Goal: Information Seeking & Learning: Find specific page/section

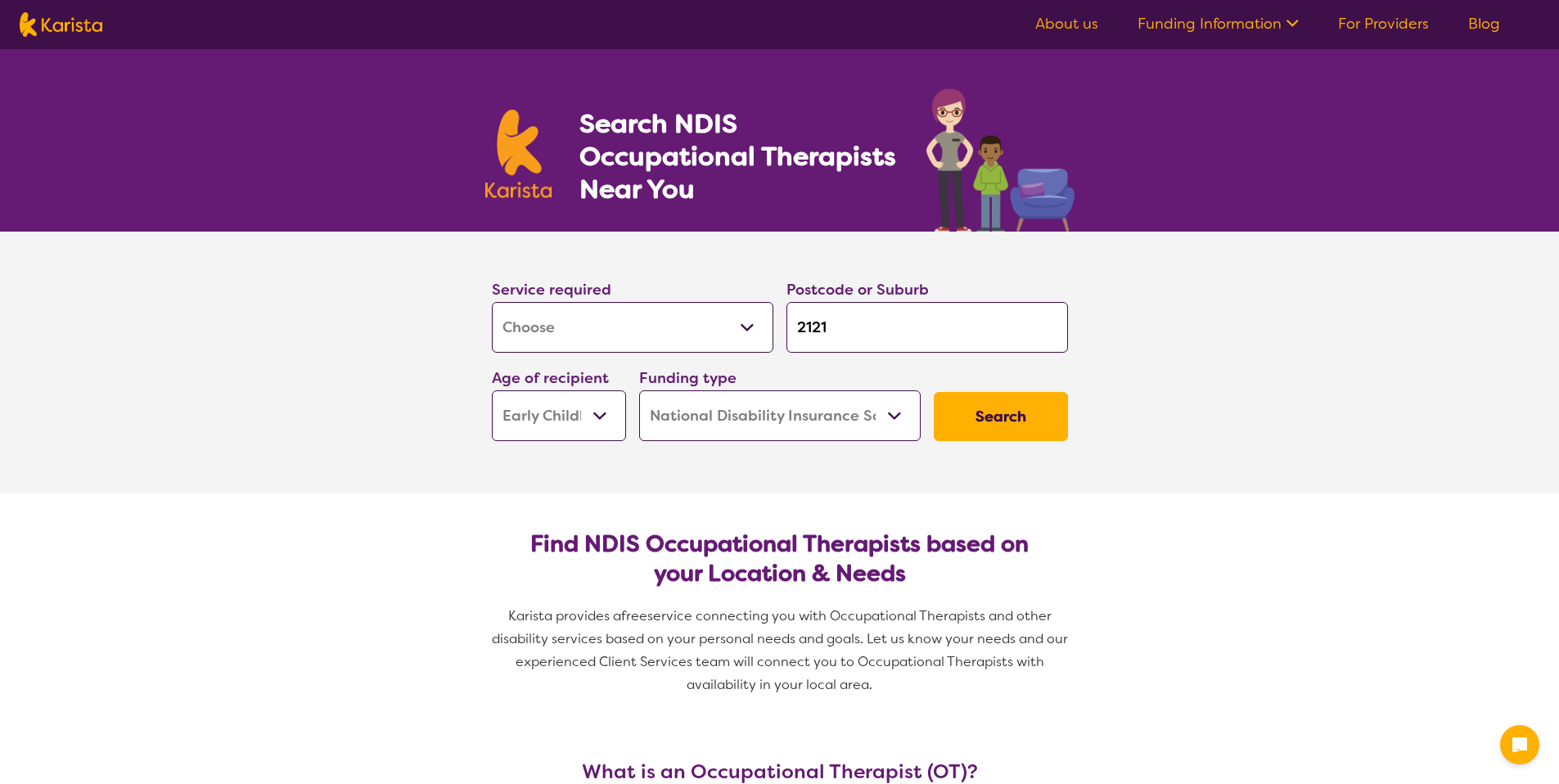
select select "[MEDICAL_DATA]"
select select "EC"
select select "NDIS"
select select "[MEDICAL_DATA]"
select select "EC"
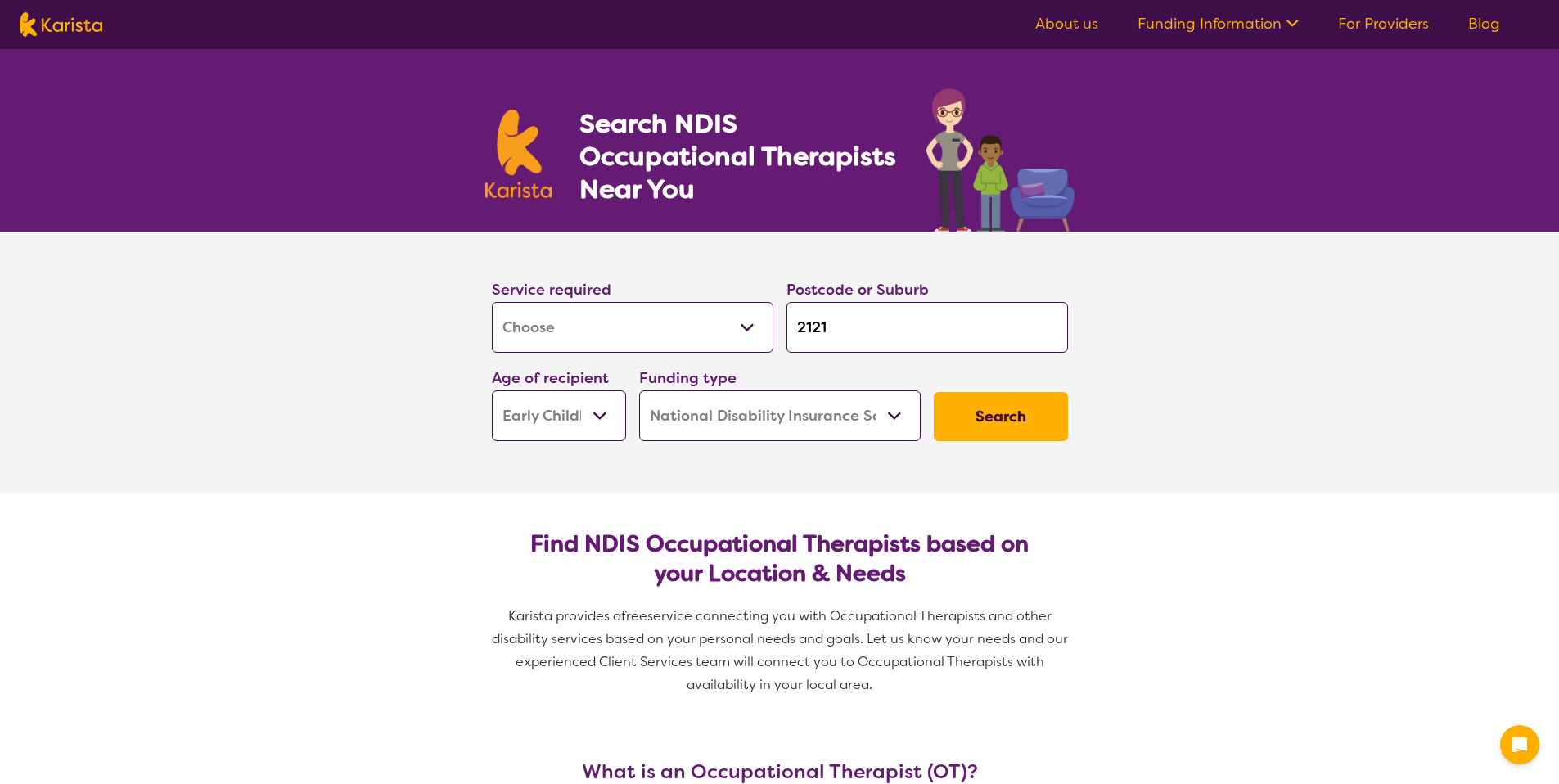
select select "NDIS"
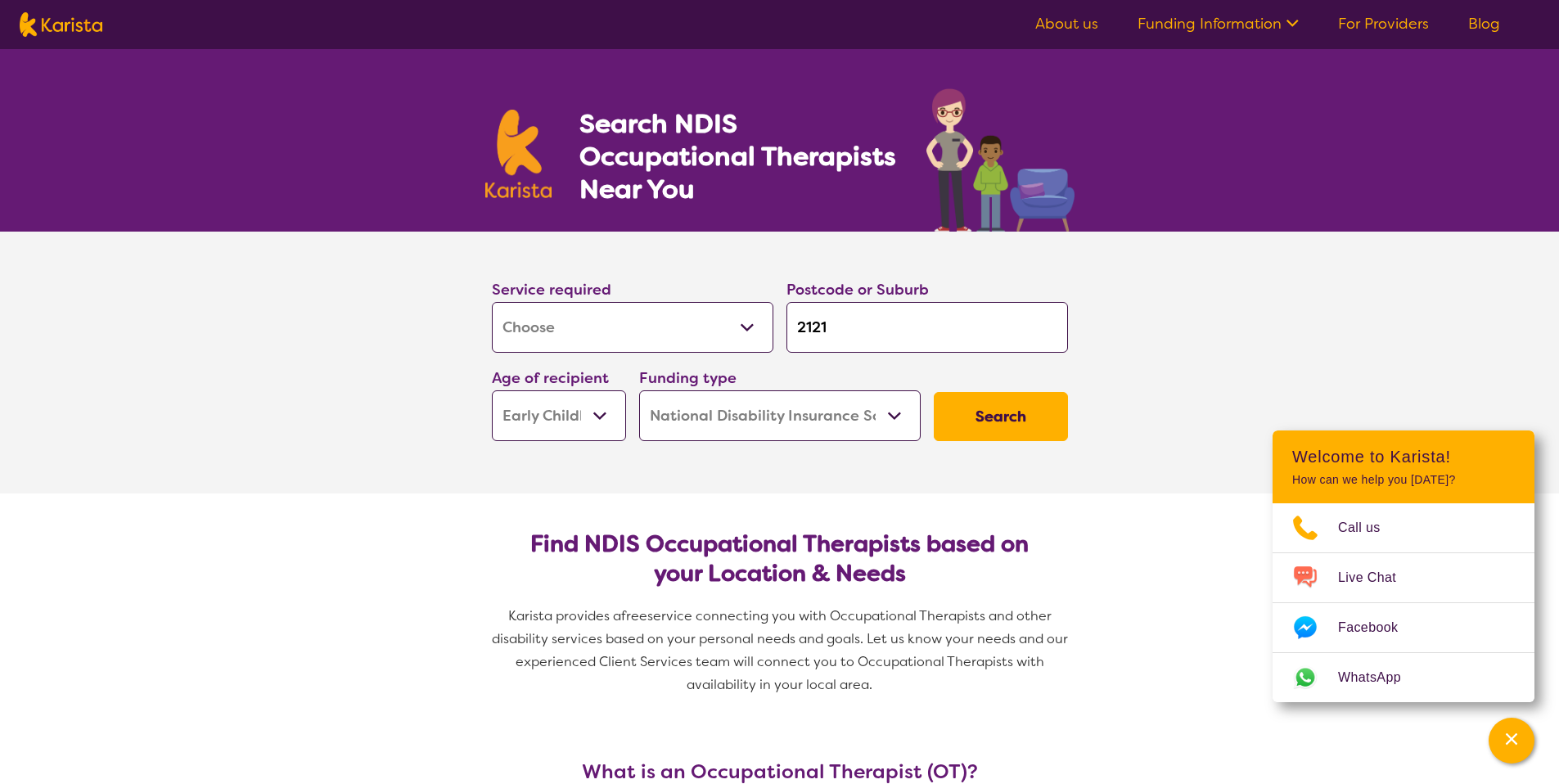
click at [617, 415] on select "Early Childhood - 0 to 9 Child - 10 to 11 Adolescent - 12 to 17 Adult - 18 to 6…" at bounding box center [558, 415] width 134 height 51
click at [491, 390] on select "Early Childhood - 0 to 9 Child - 10 to 11 Adolescent - 12 to 17 Adult - 18 to 6…" at bounding box center [558, 415] width 134 height 51
click at [1008, 413] on button "Search" at bounding box center [1001, 416] width 134 height 49
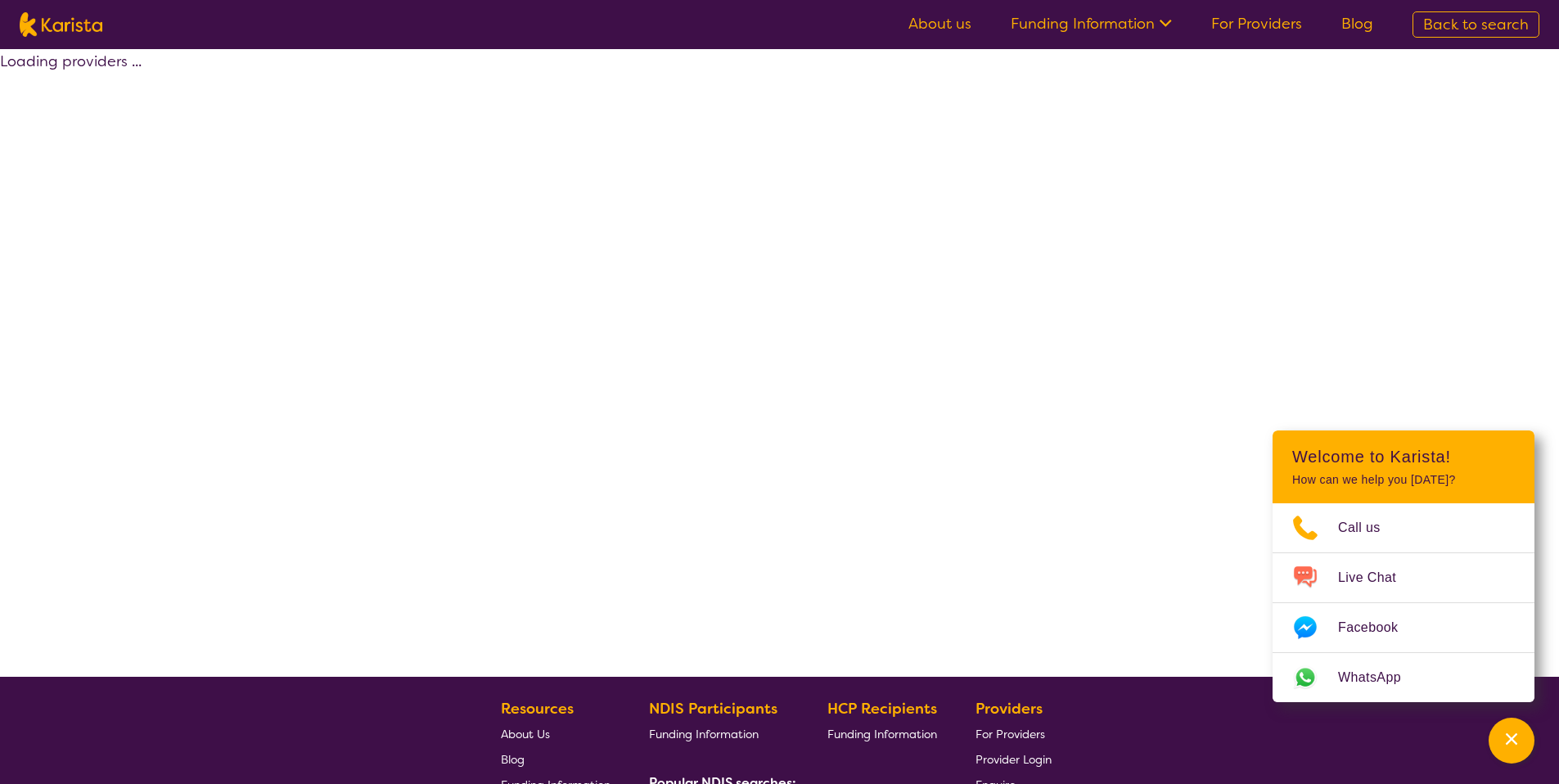
select select "by_score"
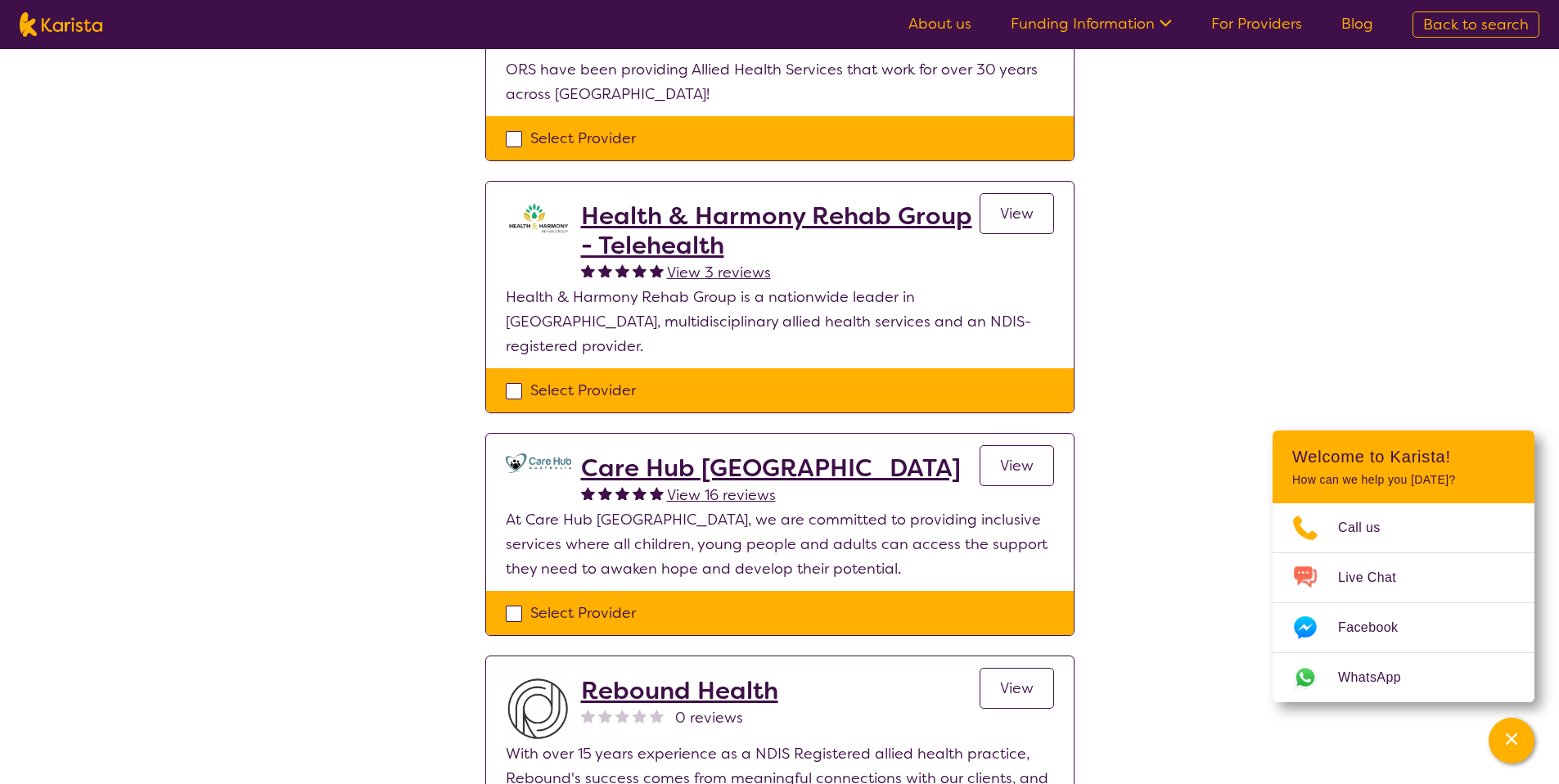
scroll to position [333, 0]
